Goal: Information Seeking & Learning: Learn about a topic

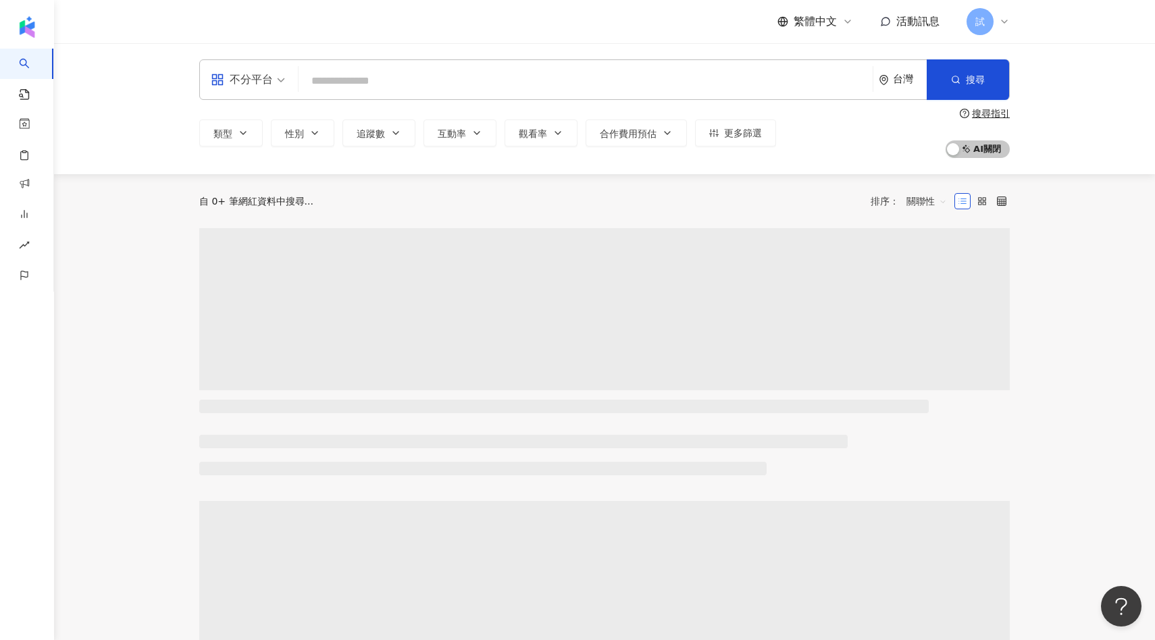
click at [906, 78] on div "台灣" at bounding box center [910, 79] width 34 height 11
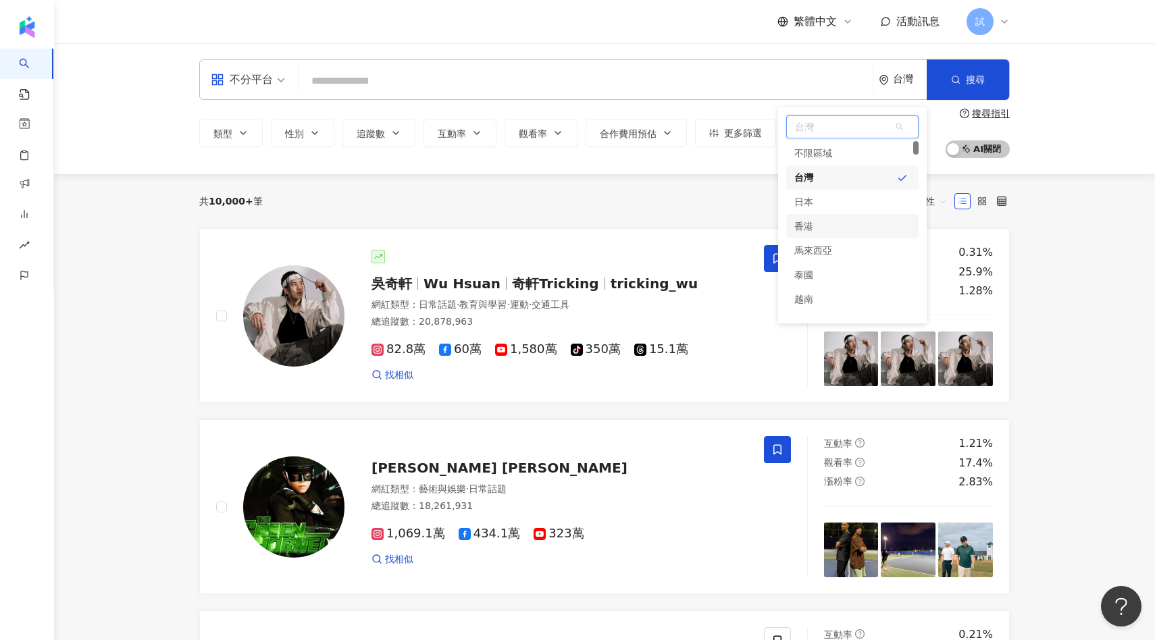
click at [815, 232] on div "香港" at bounding box center [852, 226] width 132 height 24
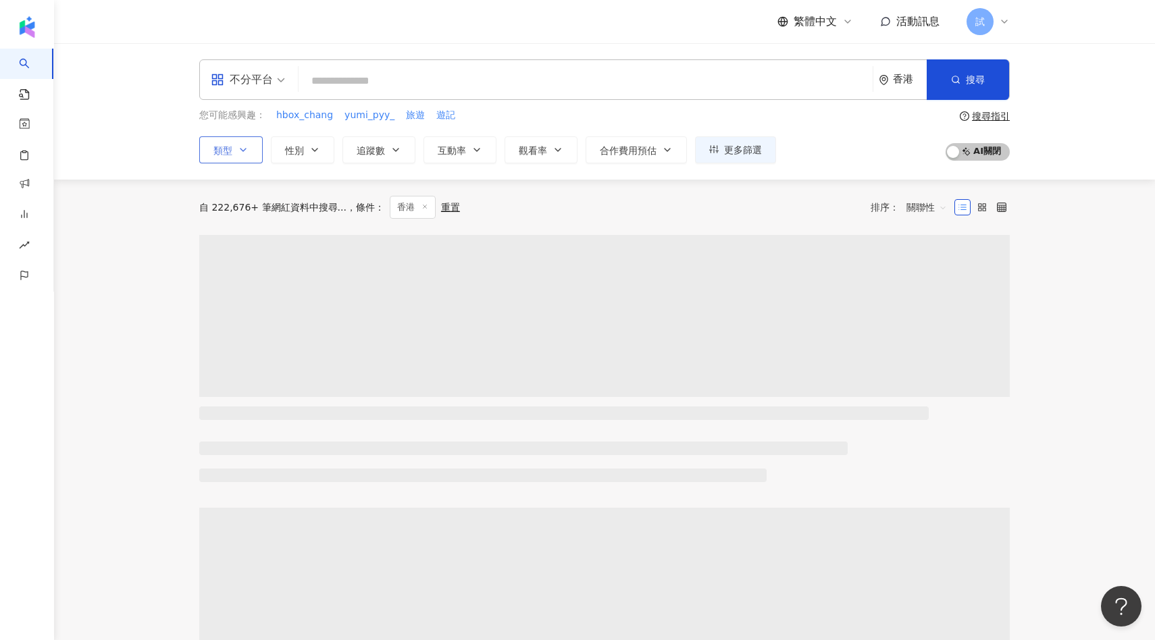
click at [234, 151] on button "類型" at bounding box center [230, 149] width 63 height 27
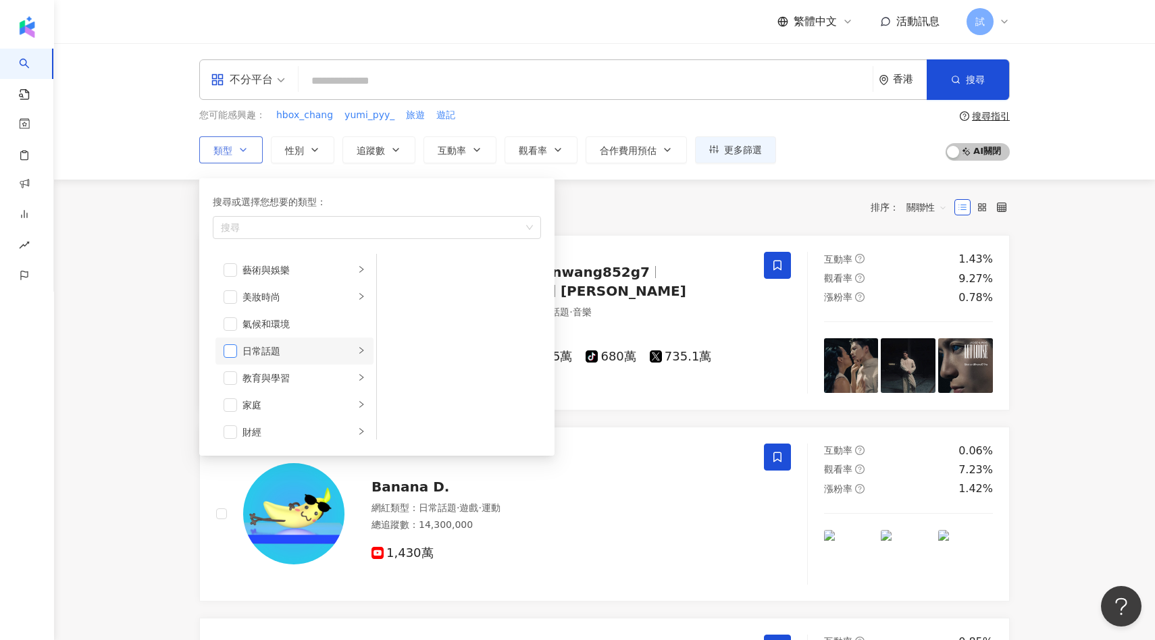
click at [233, 353] on span "button" at bounding box center [231, 351] width 14 height 14
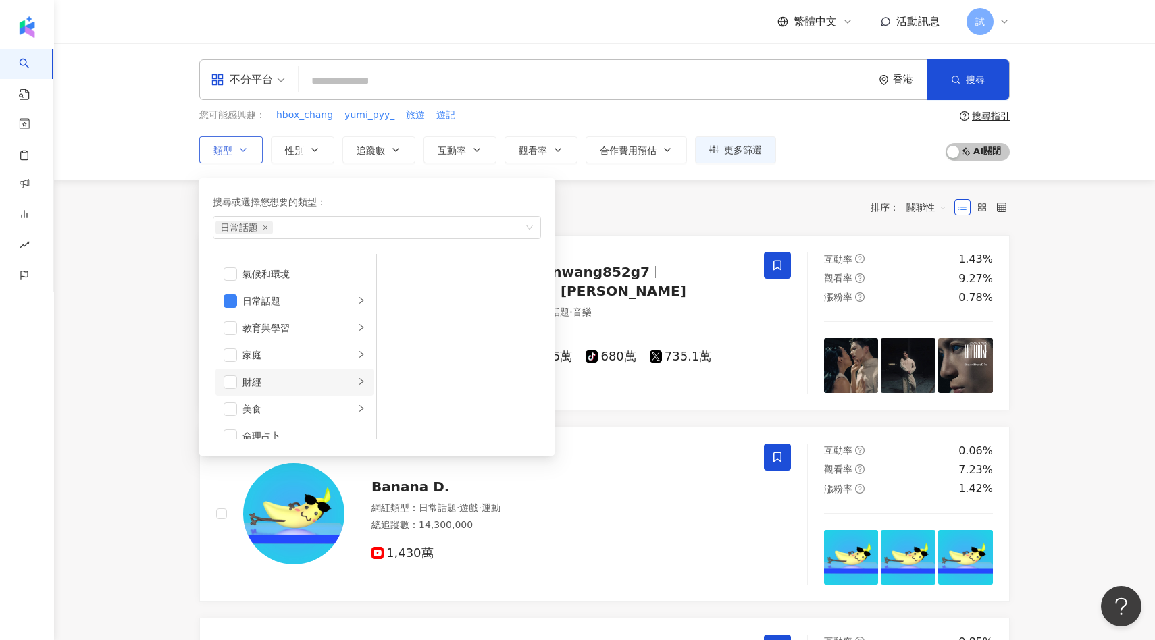
scroll to position [74, 0]
click at [228, 334] on span "button" at bounding box center [231, 332] width 14 height 14
click at [233, 357] on span "button" at bounding box center [231, 352] width 14 height 14
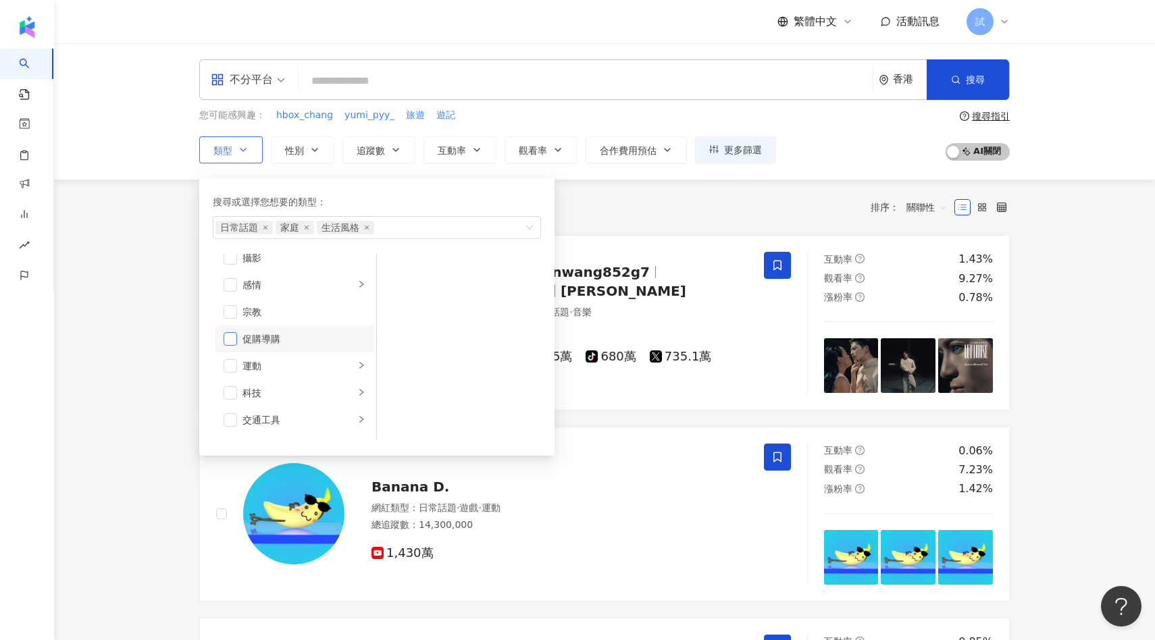
click at [232, 339] on span "button" at bounding box center [231, 339] width 14 height 14
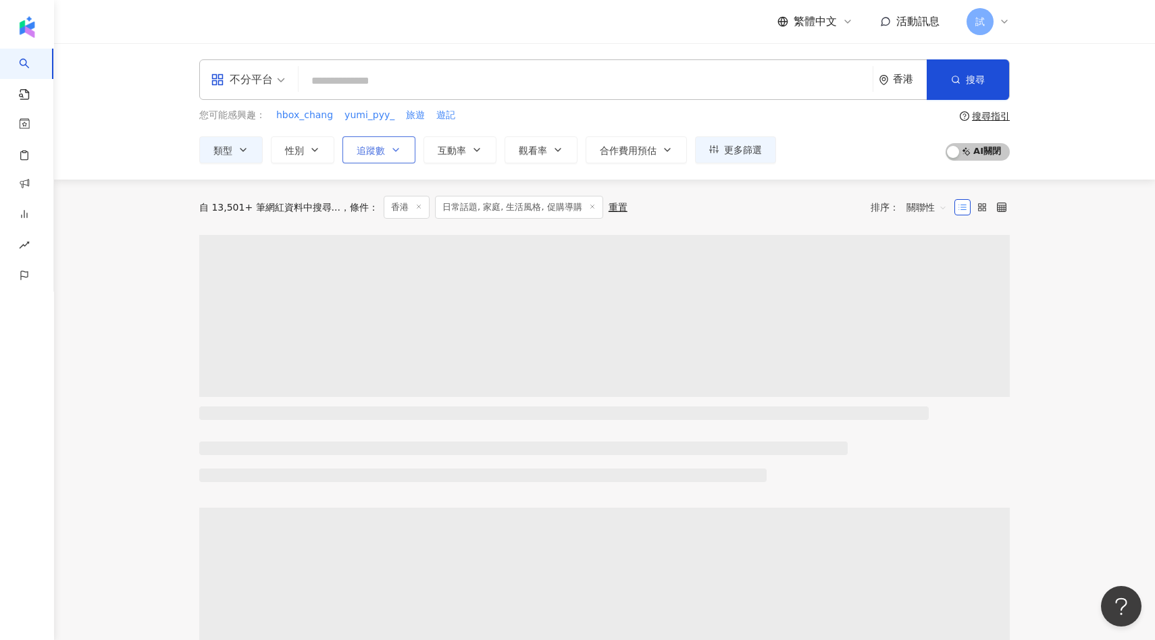
click at [378, 149] on span "追蹤數" at bounding box center [371, 150] width 28 height 11
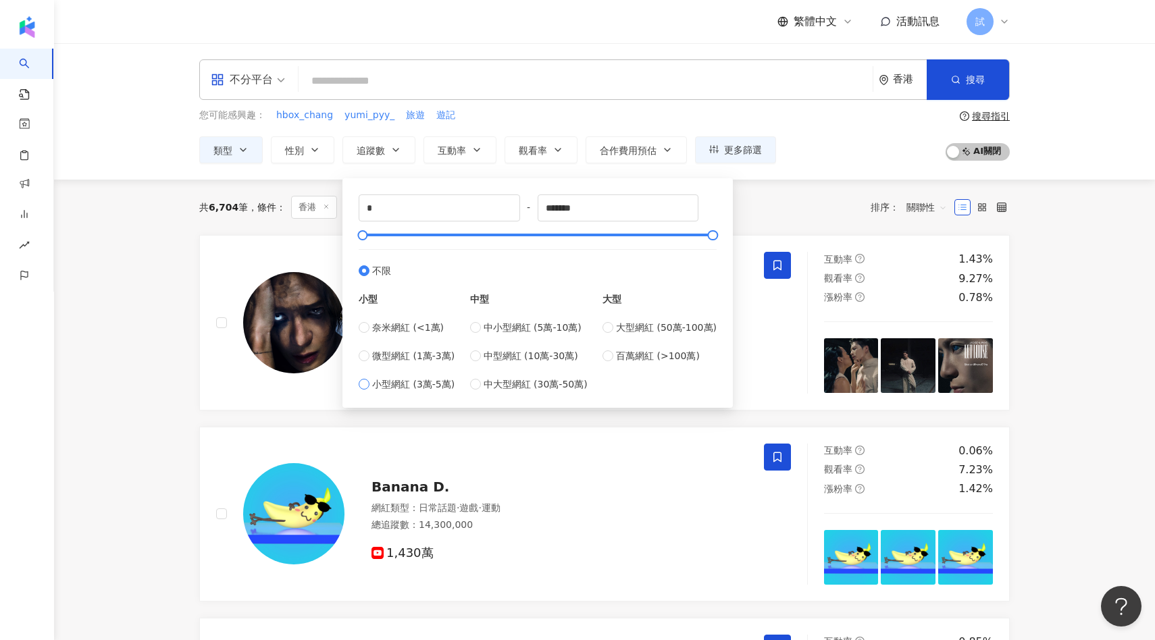
click at [418, 384] on span "小型網紅 (3萬-5萬)" at bounding box center [413, 384] width 82 height 15
type input "*****"
type input "*******"
drag, startPoint x: 382, startPoint y: 234, endPoint x: 761, endPoint y: 241, distance: 378.3
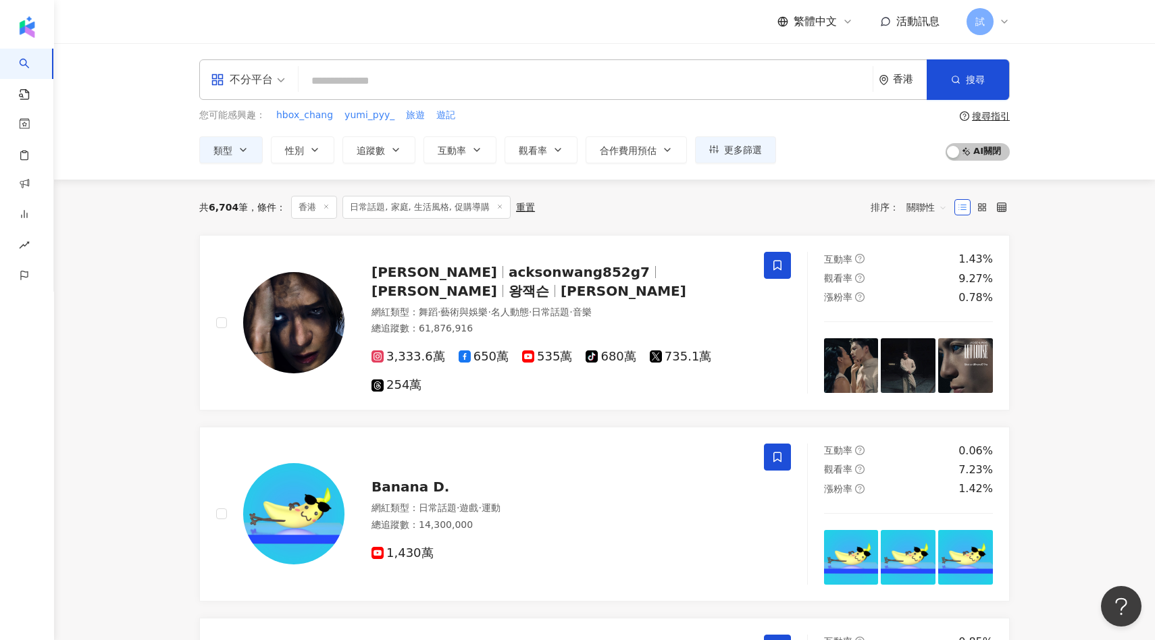
click at [759, 218] on div "共 6,704 筆 條件 ： 香港 日常話題, 家庭, 生活風格, 促購導購 重置 排序： 關聯性" at bounding box center [604, 207] width 811 height 23
click at [474, 150] on icon "button" at bounding box center [476, 150] width 11 height 11
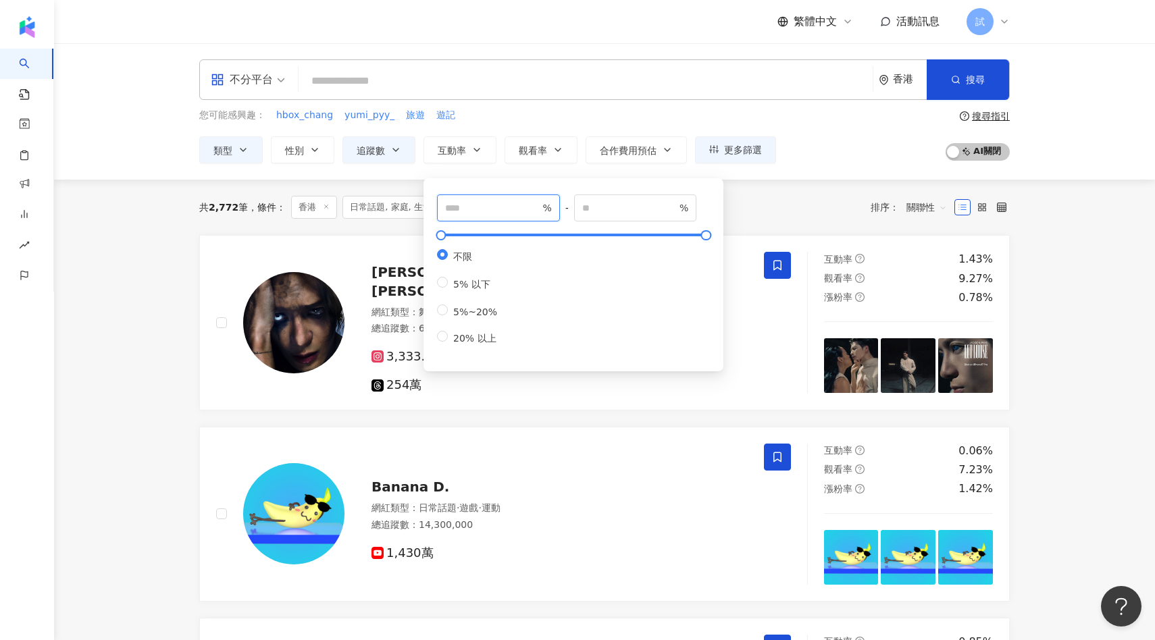
click at [469, 209] on input "number" at bounding box center [492, 208] width 95 height 15
type input "*"
click at [765, 198] on div "共 2,772 筆 條件 ： 香港 日常話題, 家庭, 生活風格, 促購導購 追蹤數：30,000-1,000,000+ 重置 排序： 關聯性" at bounding box center [604, 207] width 811 height 23
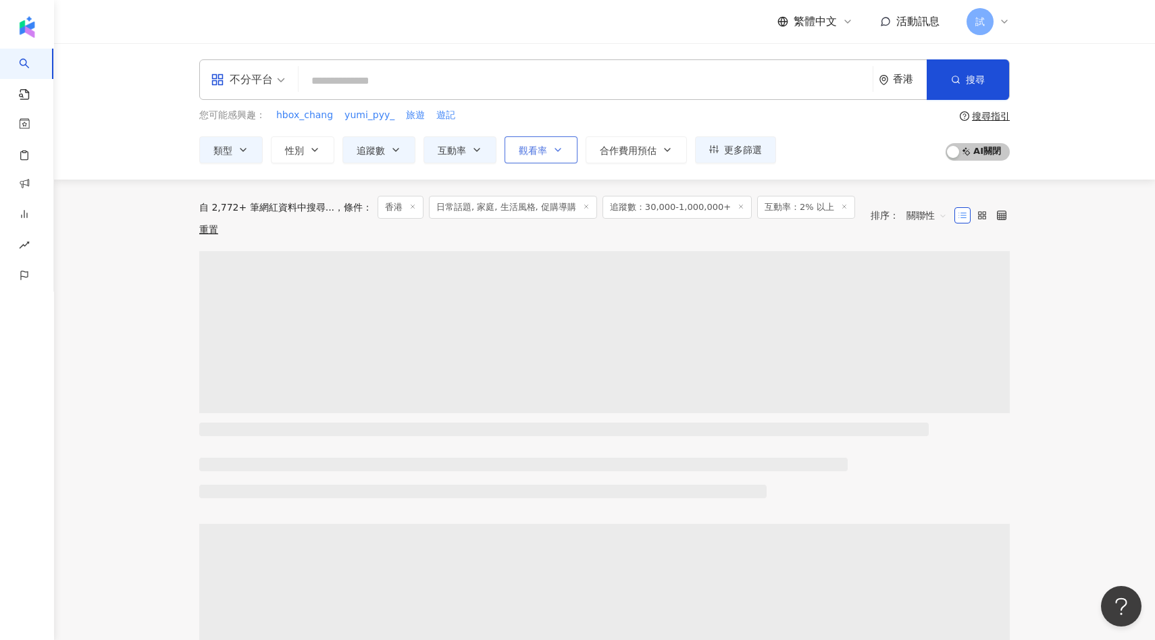
click at [549, 153] on button "觀看率" at bounding box center [541, 149] width 73 height 27
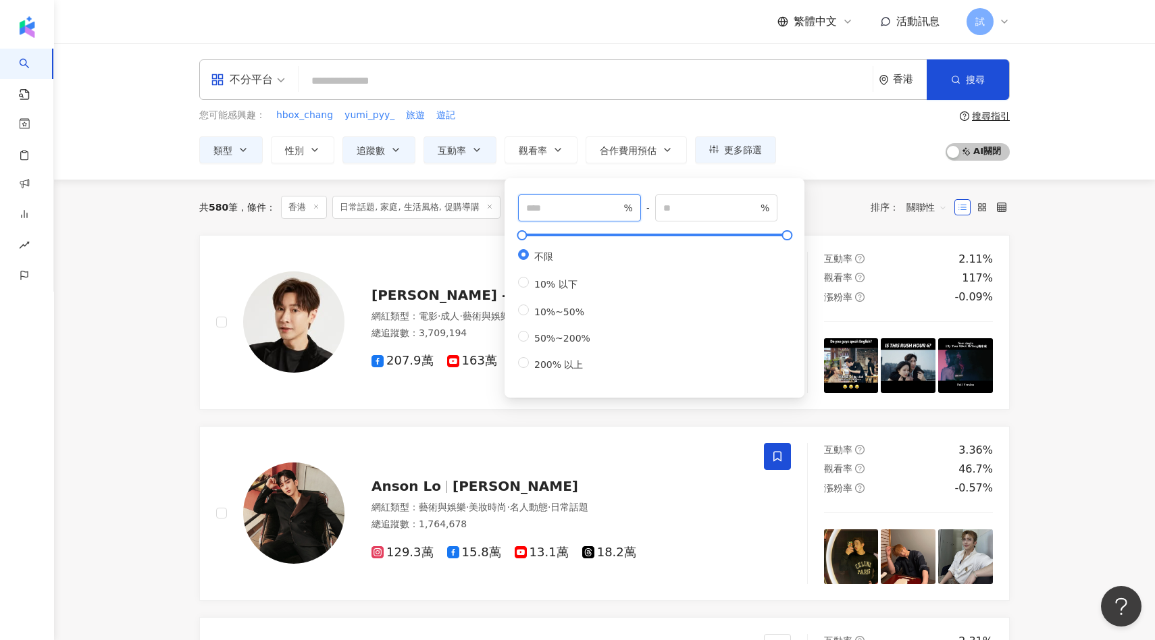
click at [574, 209] on input "number" at bounding box center [573, 208] width 95 height 15
type input "**"
click at [827, 215] on div "共 580 筆 條件 ： 香港 日常話題, 家庭, 生活風格, 促購導購 追蹤數：30,000-1,000,000+ 互動率：2% 以上 重置 排序： 關聯性" at bounding box center [604, 207] width 811 height 23
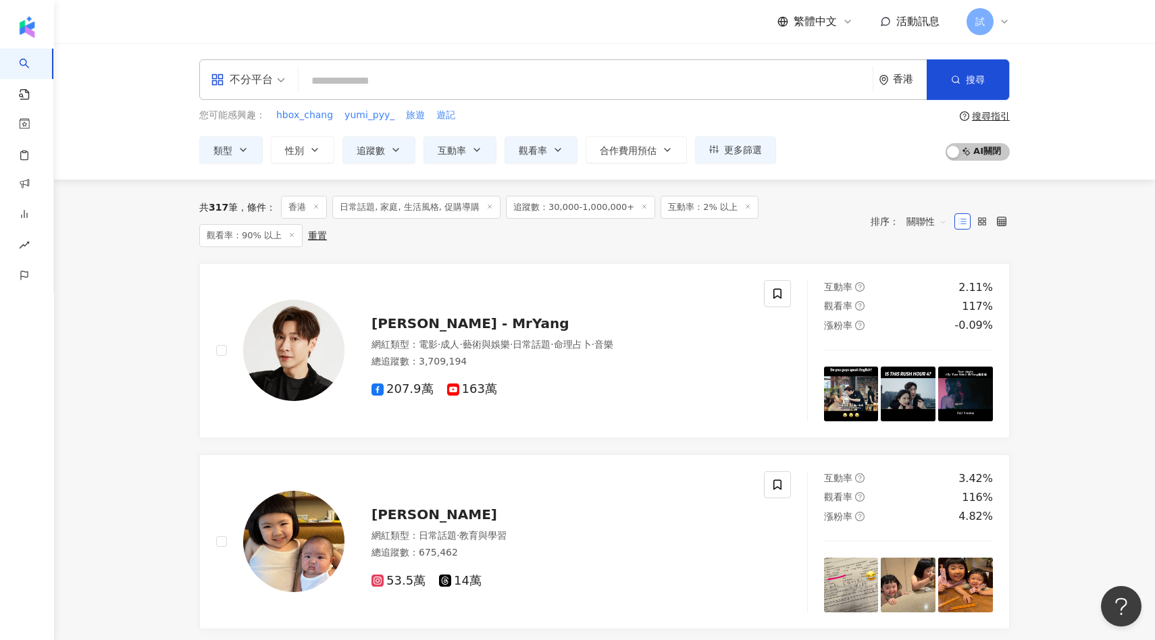
click at [251, 84] on div "不分平台" at bounding box center [242, 80] width 62 height 22
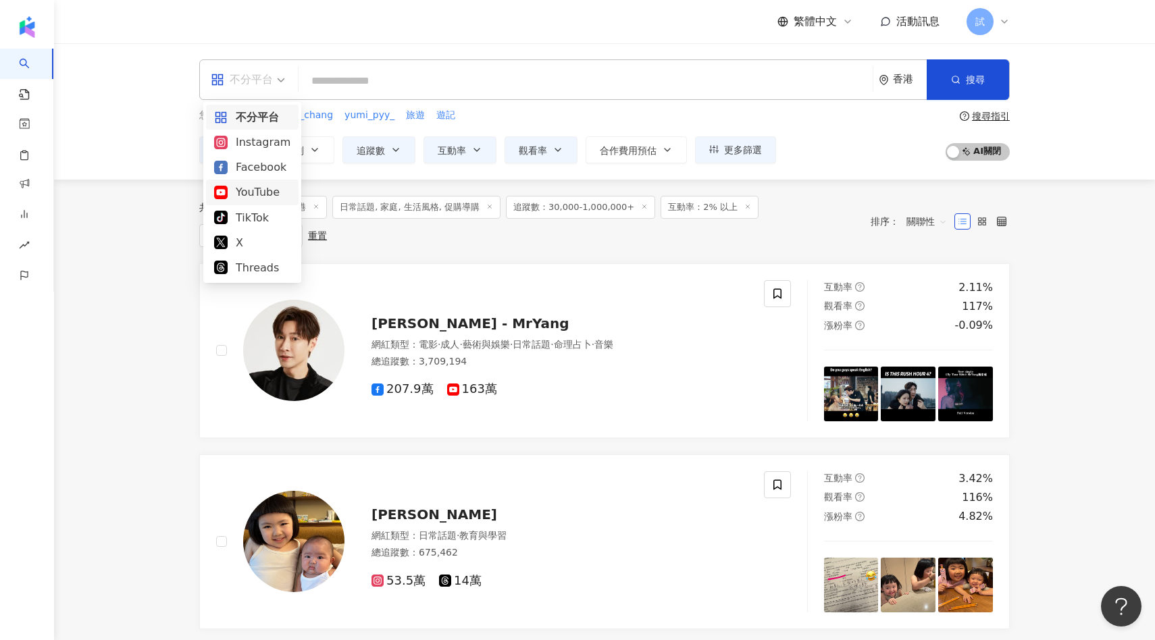
click at [246, 192] on div "YouTube" at bounding box center [252, 192] width 76 height 17
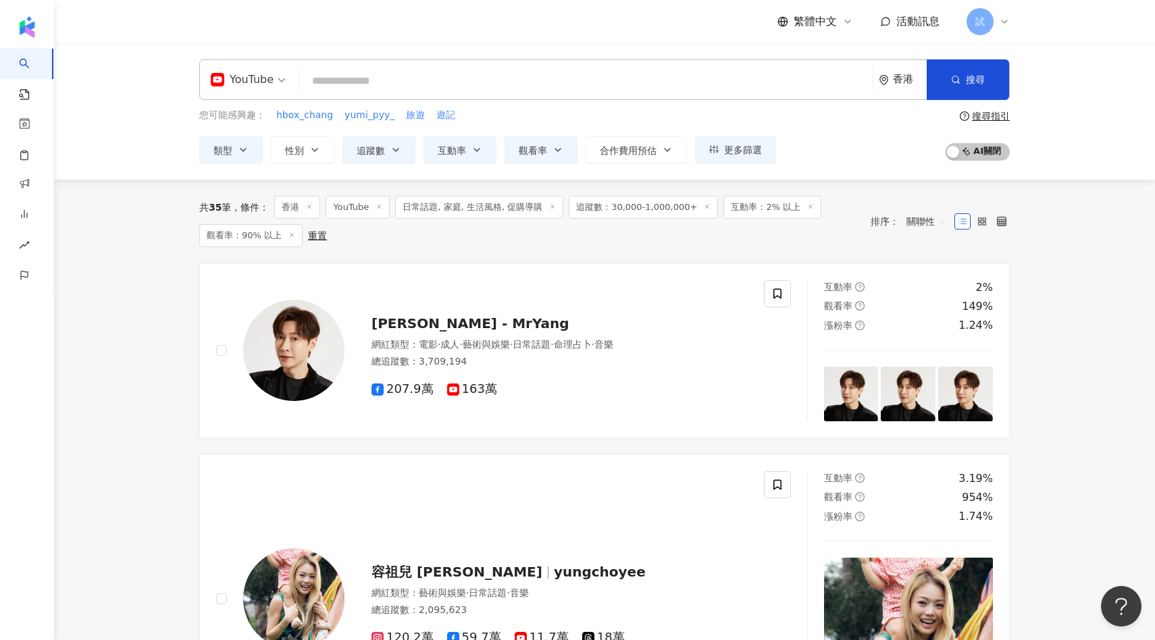
click at [807, 207] on icon at bounding box center [810, 206] width 7 height 7
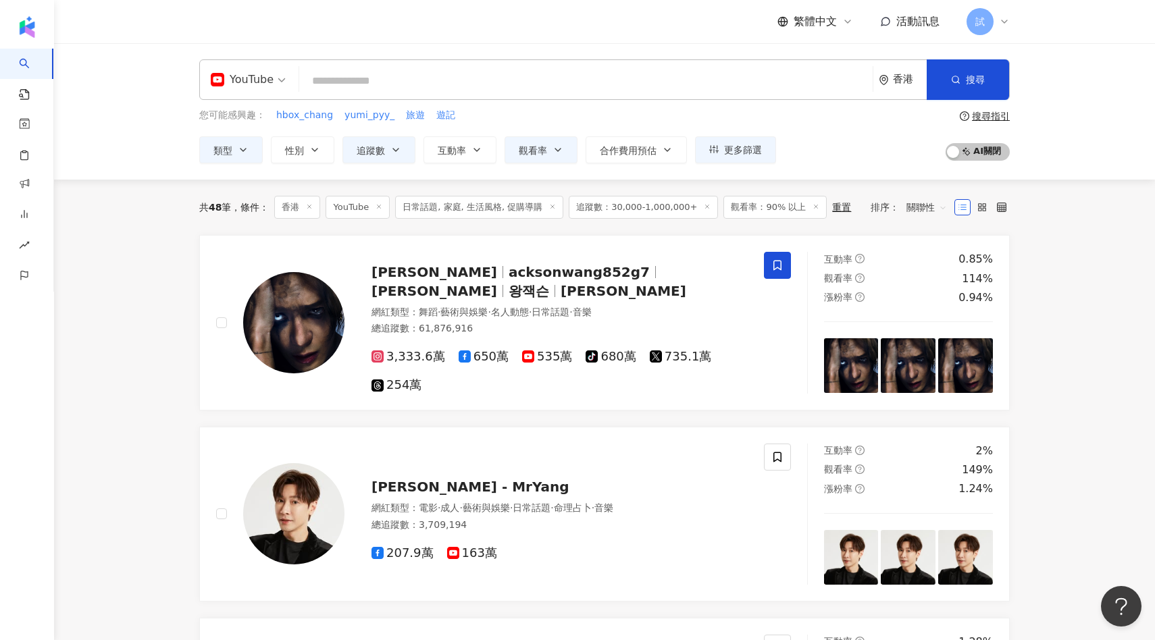
click at [813, 208] on icon at bounding box center [816, 206] width 7 height 7
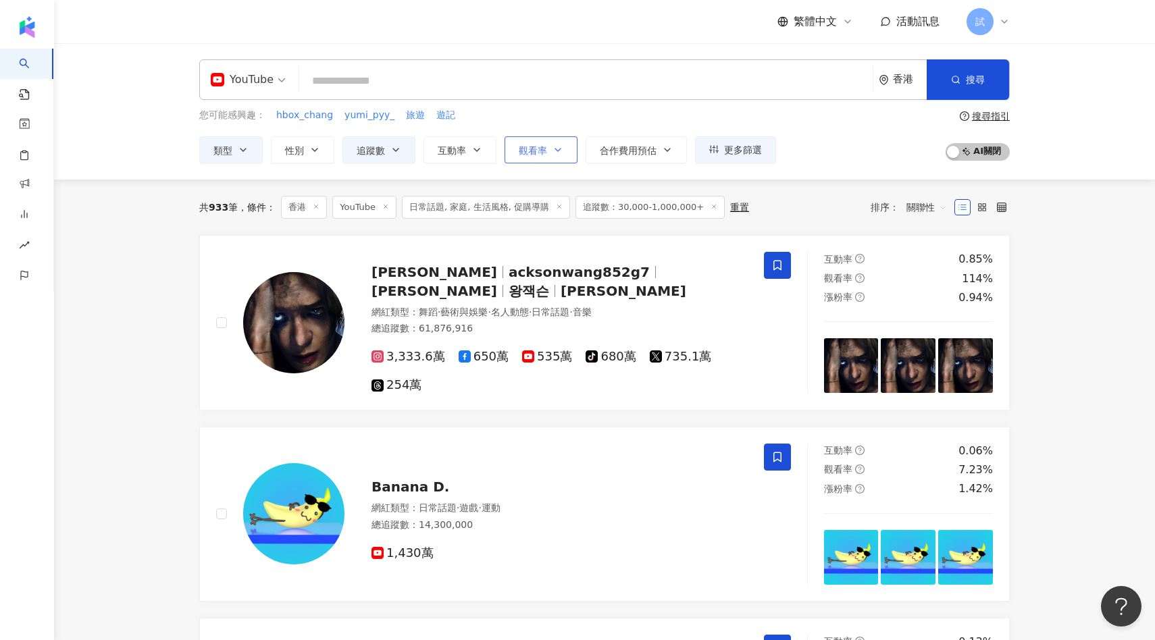
click at [528, 150] on span "觀看率" at bounding box center [533, 150] width 28 height 11
click at [459, 226] on div "共 933 筆 條件 ： 香港 YouTube 日常話題, 家庭, 生活風格, 促購導購 追蹤數：30,000-1,000,000+ 重置 排序： 關聯性" at bounding box center [604, 207] width 811 height 55
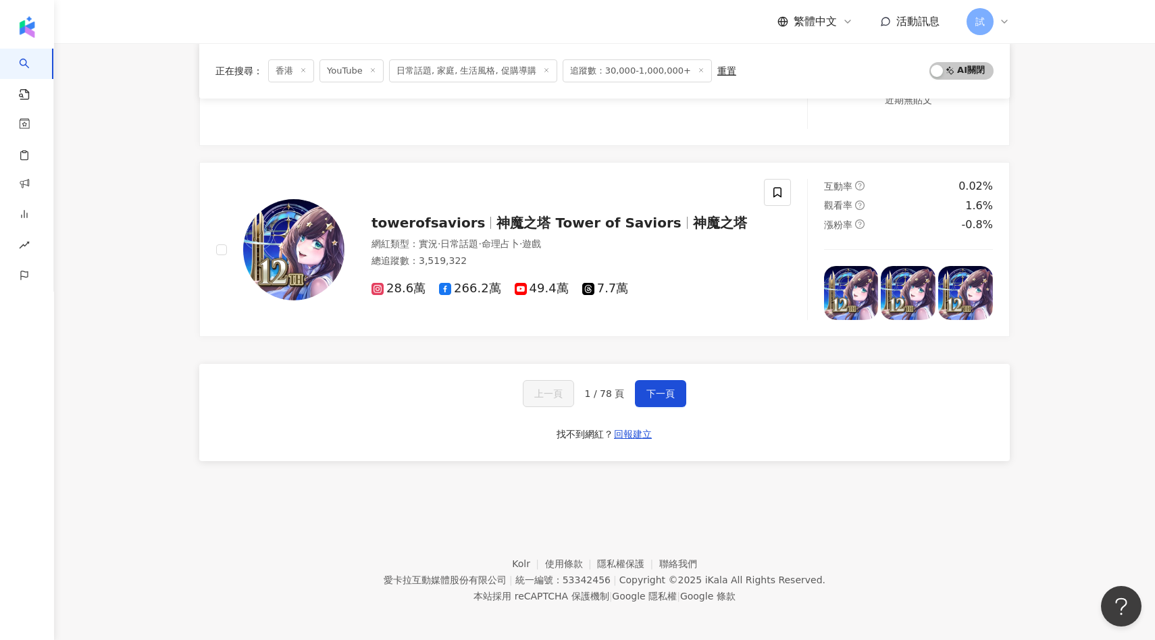
scroll to position [2220, 0]
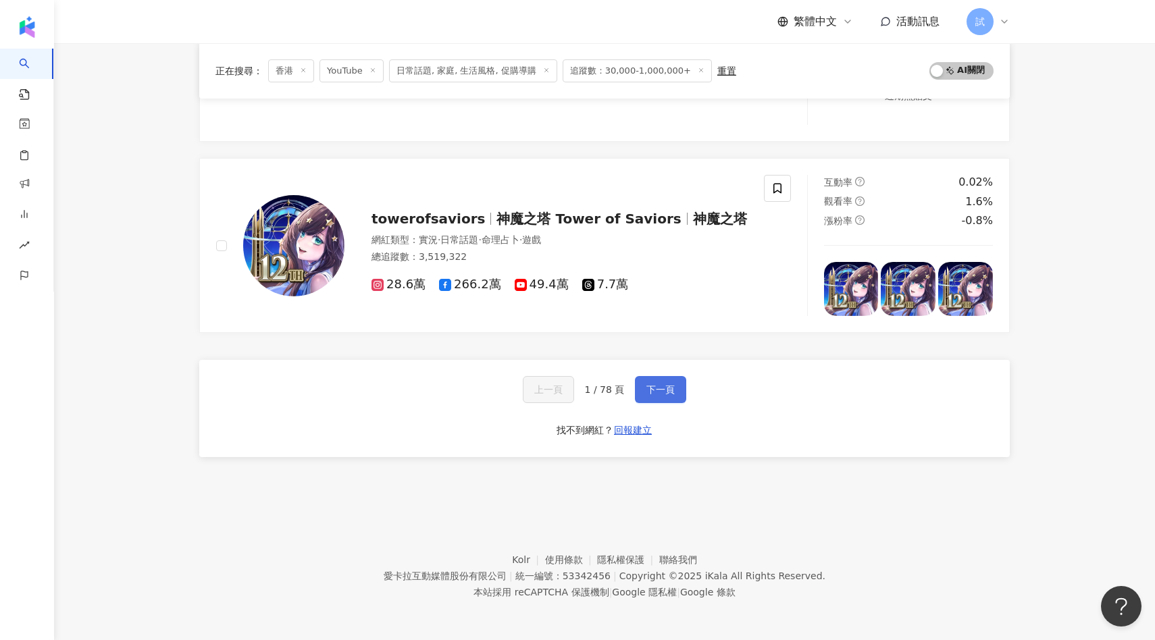
click at [653, 395] on button "下一頁" at bounding box center [660, 389] width 51 height 27
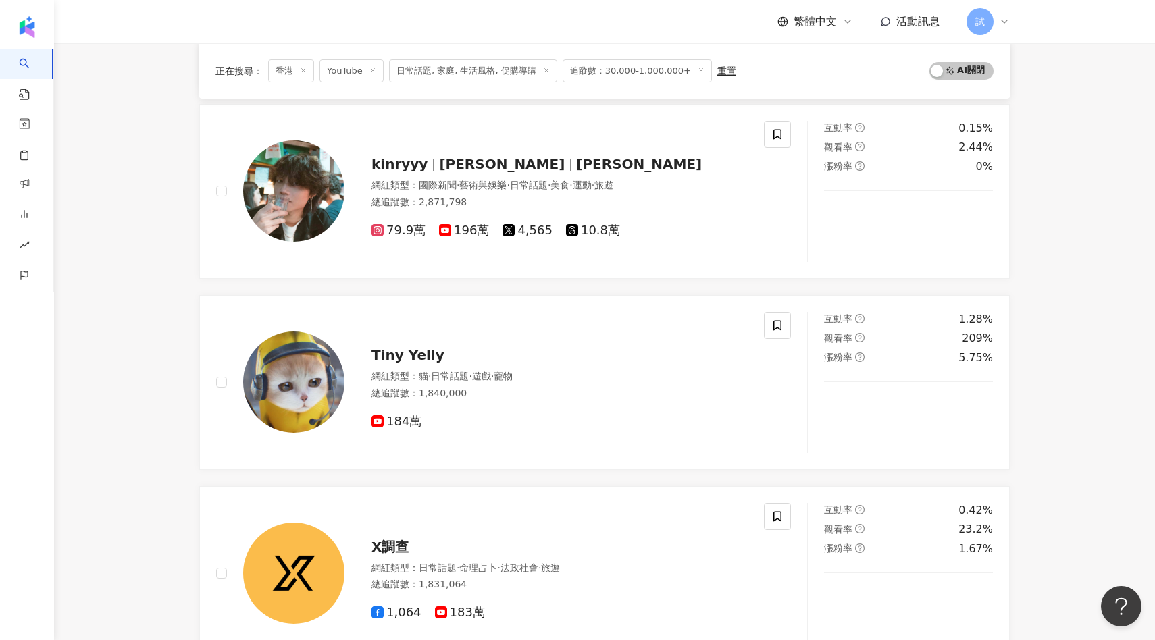
scroll to position [2209, 0]
